Goal: Information Seeking & Learning: Find specific fact

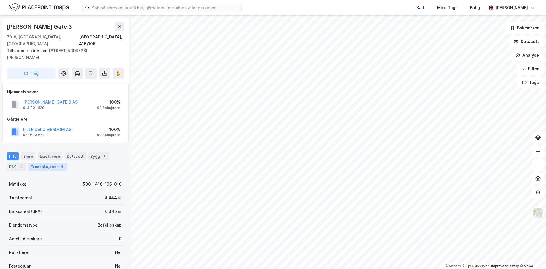
click at [44, 162] on div "Transaksjoner 8" at bounding box center [47, 166] width 39 height 8
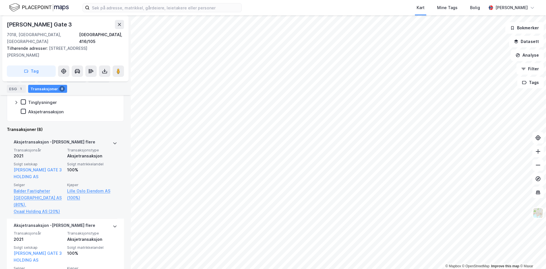
scroll to position [142, 0]
click at [113, 141] on icon at bounding box center [115, 143] width 5 height 5
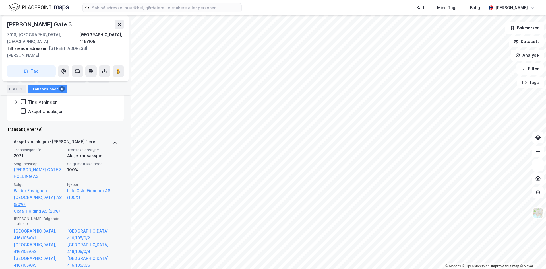
click at [113, 141] on icon at bounding box center [115, 143] width 5 height 5
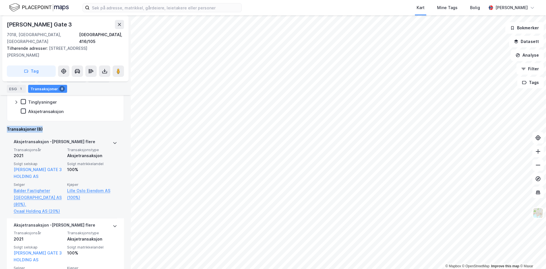
drag, startPoint x: 5, startPoint y: 115, endPoint x: 51, endPoint y: 115, distance: 46.7
click at [51, 115] on div "Hans [STREET_ADDRESS], 416/105 Tilhørende adresser: [STREET_ADDRESS], [PERSON_N…" at bounding box center [65, 141] width 131 height 253
click at [53, 126] on div "Transaksjoner (8)" at bounding box center [65, 129] width 117 height 7
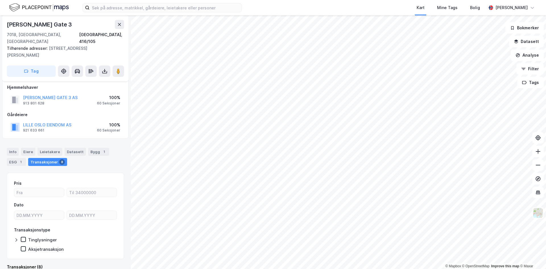
scroll to position [0, 0]
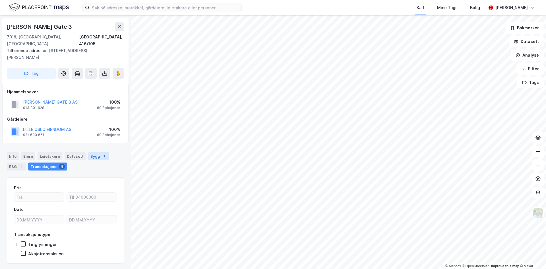
click at [98, 152] on div "Bygg 1" at bounding box center [98, 156] width 21 height 8
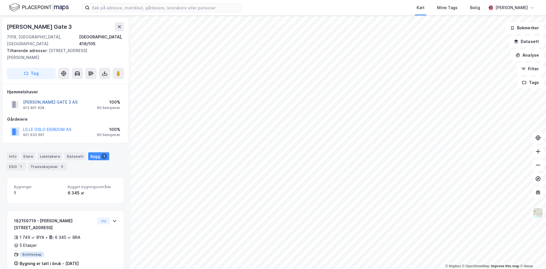
click at [0, 0] on button "[PERSON_NAME] GATE 3 AS" at bounding box center [0, 0] width 0 height 0
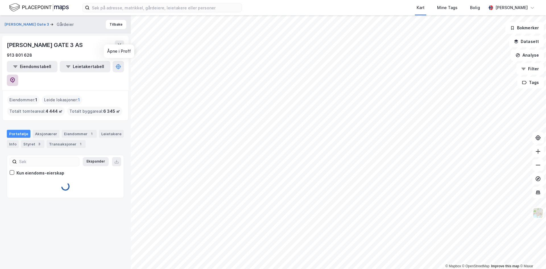
click at [15, 77] on icon at bounding box center [13, 80] width 6 height 6
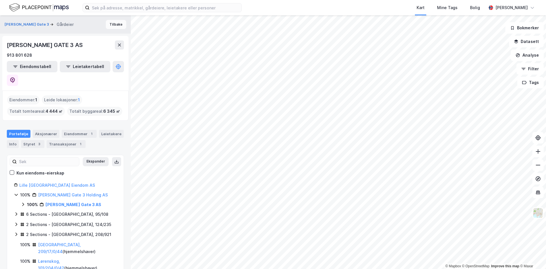
click at [106, 25] on button "Tilbake" at bounding box center [116, 24] width 20 height 9
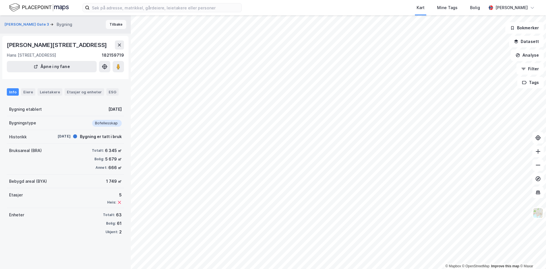
click at [116, 23] on button "Tilbake" at bounding box center [116, 24] width 20 height 9
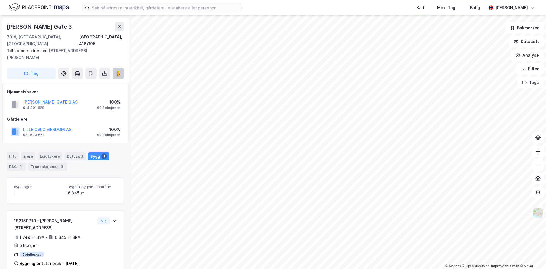
click at [119, 68] on button at bounding box center [118, 73] width 11 height 11
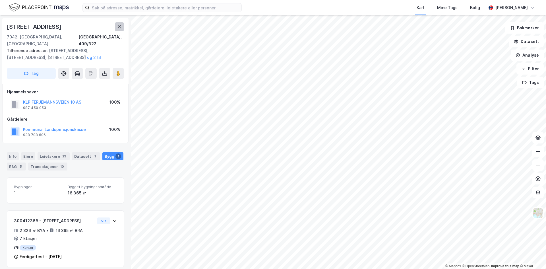
click at [121, 26] on icon at bounding box center [119, 26] width 5 height 5
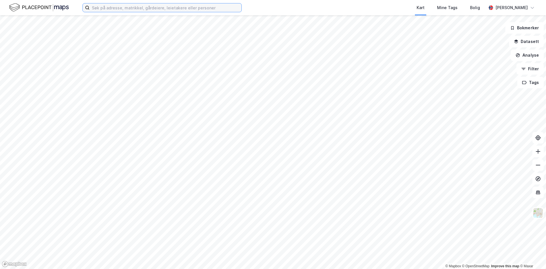
click at [156, 6] on input at bounding box center [166, 7] width 152 height 9
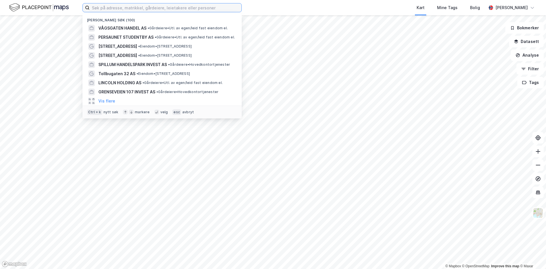
paste input "Selma Ellefsens vei 9"
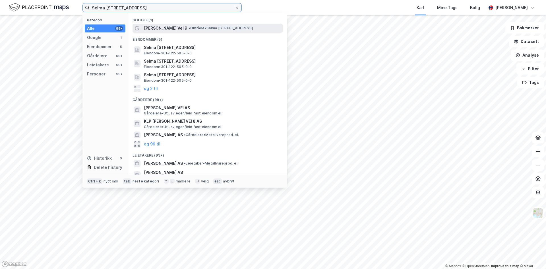
type input "Selma Ellefsens vei 9"
click at [170, 26] on span "Selma Ellefsens Vei 9" at bounding box center [166, 28] width 44 height 7
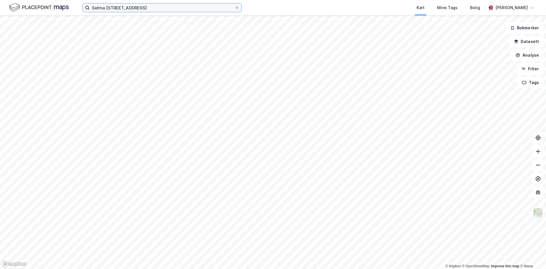
click at [173, 11] on input "Selma Ellefsens vei 9" at bounding box center [162, 7] width 145 height 9
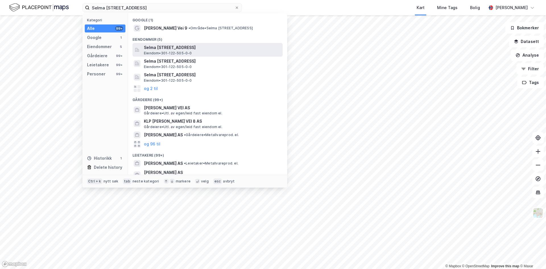
click at [176, 47] on span "Selma Ellefsens vei 9A, 0581, OSLO, OSLO" at bounding box center [212, 47] width 137 height 7
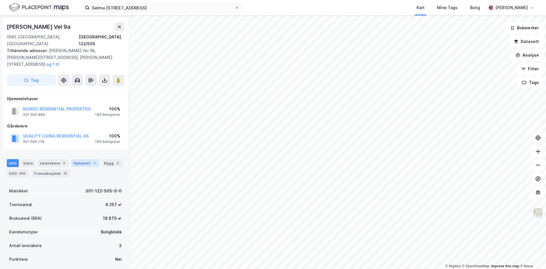
click at [78, 159] on div "Datasett 1" at bounding box center [85, 163] width 28 height 8
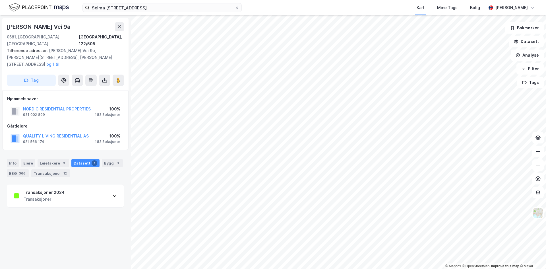
click at [56, 190] on div "Transaksjoner 2024 Transaksjoner" at bounding box center [65, 195] width 117 height 23
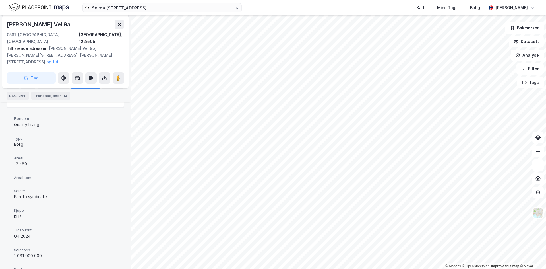
scroll to position [142, 0]
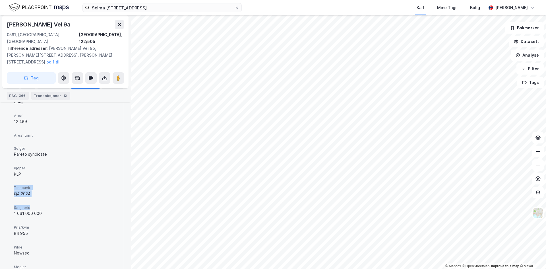
drag, startPoint x: 14, startPoint y: 173, endPoint x: 57, endPoint y: 197, distance: 49.0
click at [57, 197] on div "Eiendom Quality Living Type Bolig Areal 12 489 Areal tomt Selger Pareto syndica…" at bounding box center [65, 175] width 117 height 220
click at [57, 210] on div "1 061 000 000" at bounding box center [65, 213] width 103 height 7
drag, startPoint x: 13, startPoint y: 134, endPoint x: 31, endPoint y: 160, distance: 32.4
click at [31, 160] on div "Eiendom Quality Living Type Bolig Areal 12 489 Areal tomt Selger Pareto syndica…" at bounding box center [65, 175] width 117 height 220
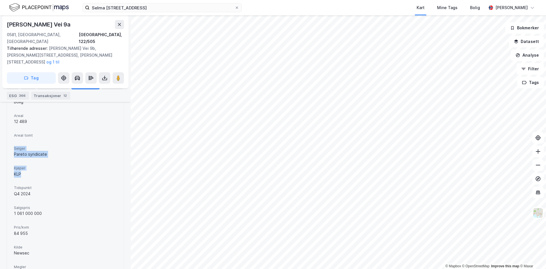
click at [31, 171] on div "KLP" at bounding box center [65, 174] width 103 height 7
drag, startPoint x: 27, startPoint y: 159, endPoint x: 10, endPoint y: 128, distance: 35.8
click at [10, 128] on div "Eiendom Quality Living Type Bolig Areal 12 489 Areal tomt Selger Pareto syndica…" at bounding box center [65, 175] width 117 height 220
drag, startPoint x: 16, startPoint y: 132, endPoint x: 34, endPoint y: 164, distance: 36.8
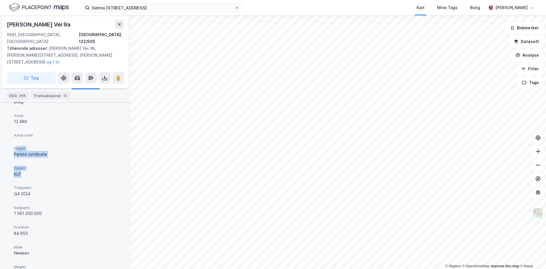
click at [33, 162] on div "Eiendom Quality Living Type Bolig Areal 12 489 Areal tomt Selger Pareto syndica…" at bounding box center [65, 175] width 103 height 206
click at [34, 164] on div "Kjøper KLP" at bounding box center [65, 171] width 103 height 15
drag, startPoint x: 13, startPoint y: 153, endPoint x: 20, endPoint y: 162, distance: 10.9
click at [20, 162] on div "Eiendom Quality Living Type Bolig Areal 12 489 Areal tomt Selger Pareto syndica…" at bounding box center [65, 175] width 117 height 220
click at [21, 171] on div "KLP" at bounding box center [65, 174] width 103 height 7
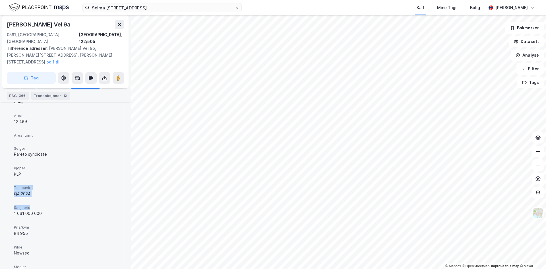
drag, startPoint x: 27, startPoint y: 184, endPoint x: 49, endPoint y: 201, distance: 28.4
click at [49, 201] on div "Eiendom Quality Living Type Bolig Areal 12 489 Areal tomt Selger Pareto syndica…" at bounding box center [65, 175] width 117 height 220
click at [49, 210] on div "1 061 000 000" at bounding box center [65, 213] width 103 height 7
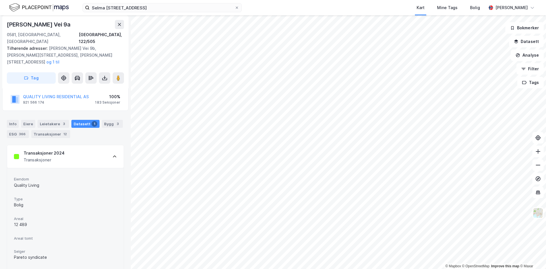
scroll to position [0, 0]
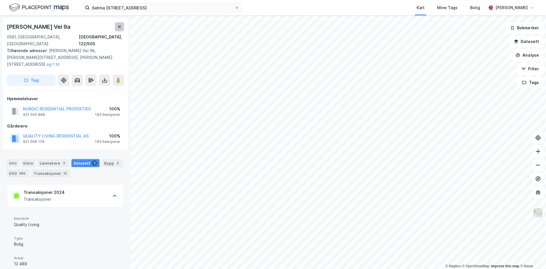
click at [122, 26] on button at bounding box center [119, 26] width 9 height 9
